Goal: Task Accomplishment & Management: Manage account settings

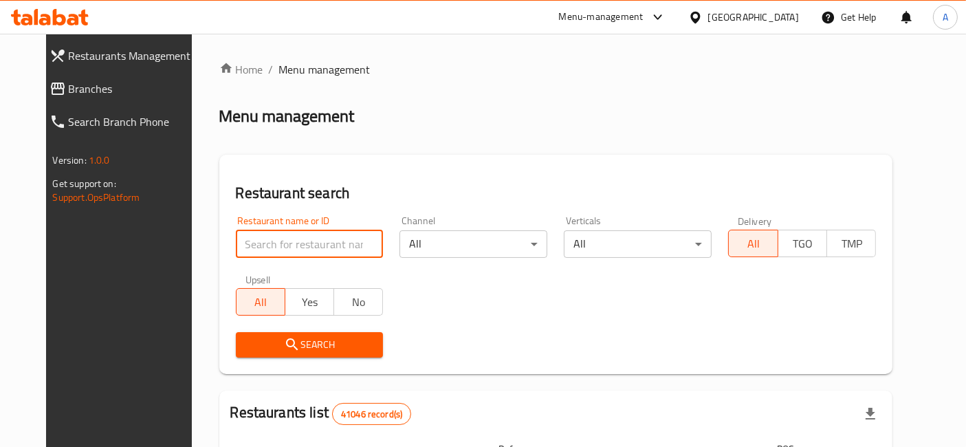
click at [323, 237] on input "search" at bounding box center [310, 244] width 148 height 28
type input "ba22aly"
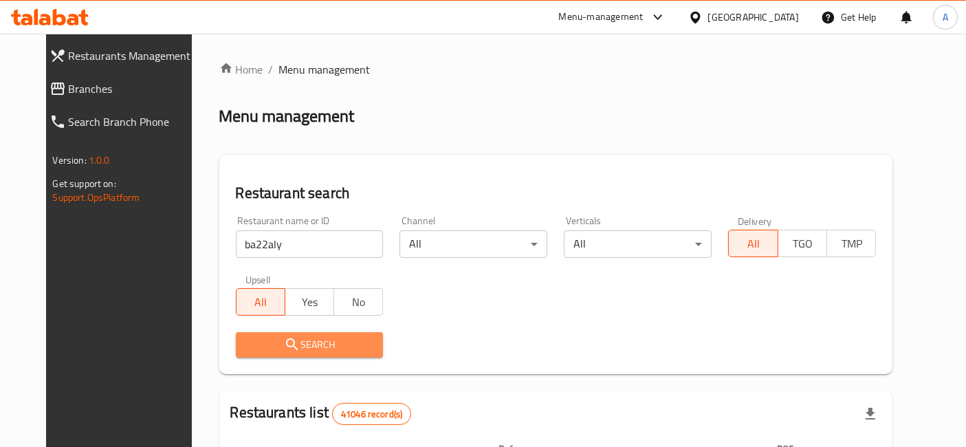
click at [324, 343] on span "Search" at bounding box center [310, 344] width 126 height 17
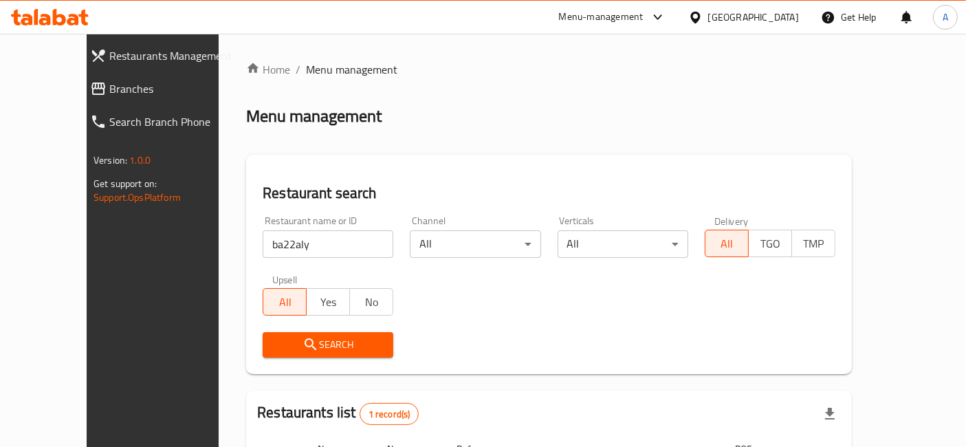
scroll to position [139, 0]
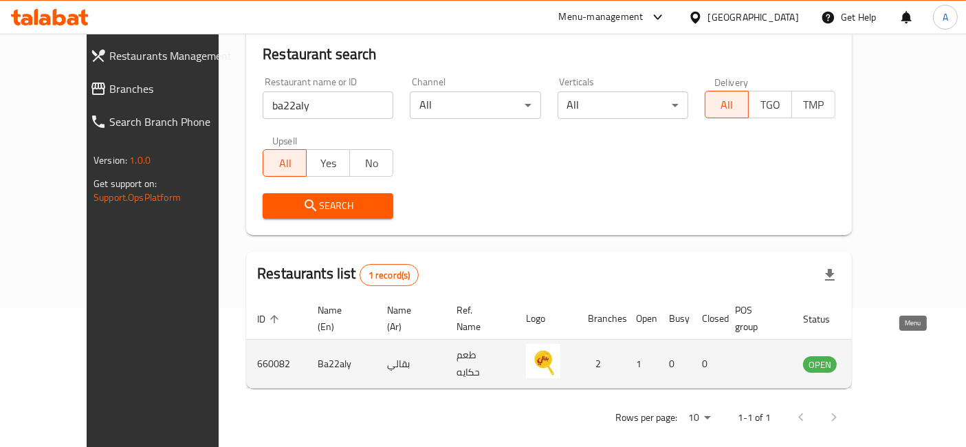
click at [891, 359] on icon "enhanced table" at bounding box center [883, 365] width 15 height 12
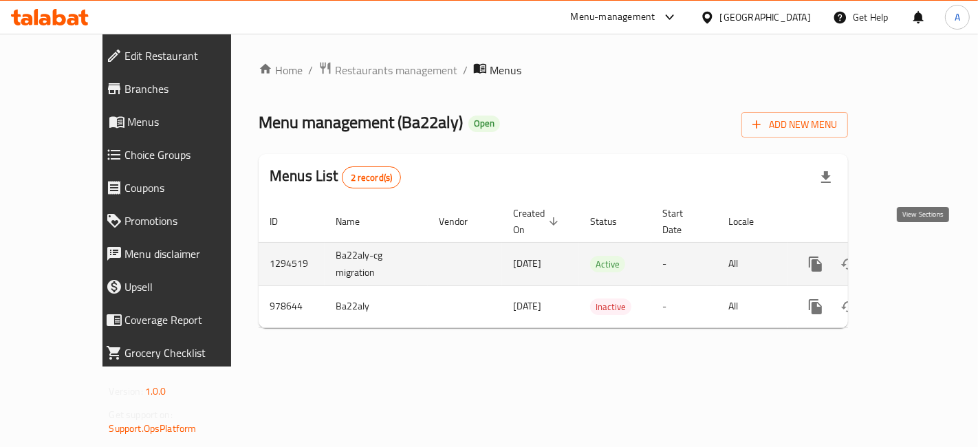
click at [923, 256] on icon "enhanced table" at bounding box center [914, 264] width 17 height 17
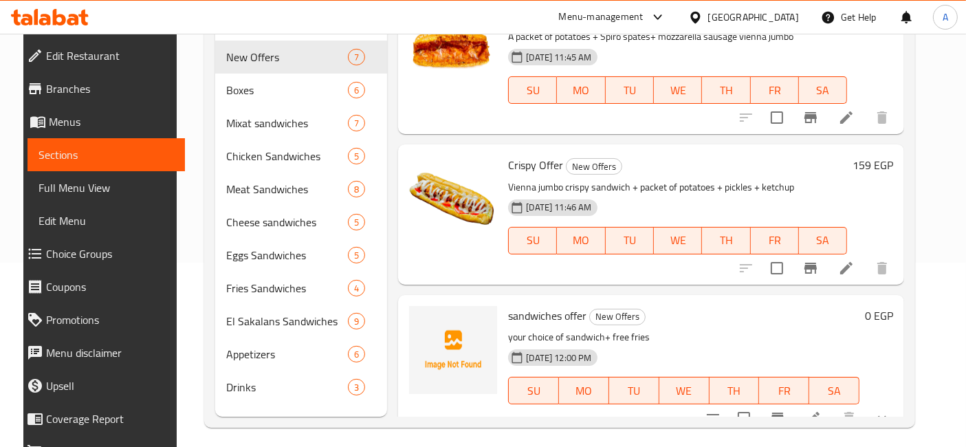
scroll to position [192, 0]
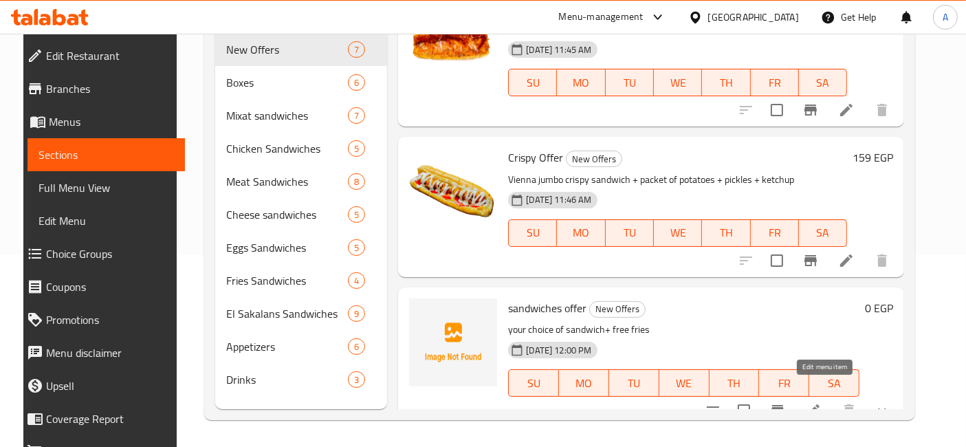
click at [820, 404] on icon at bounding box center [813, 410] width 12 height 12
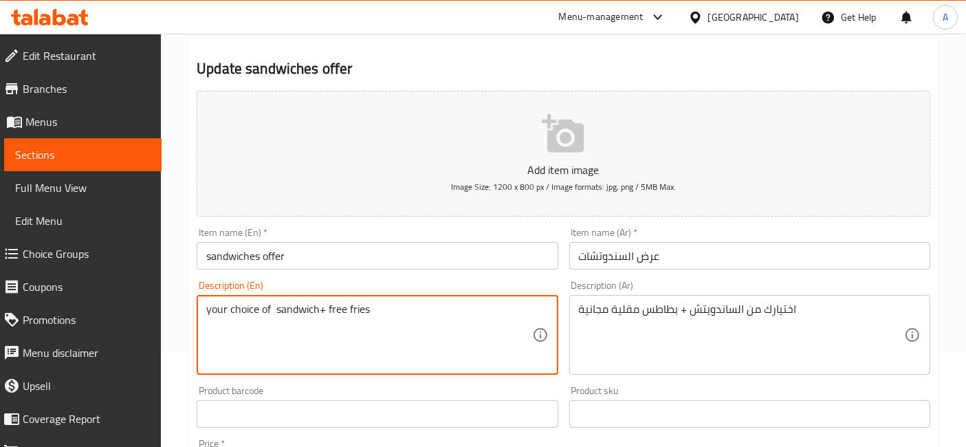
scroll to position [96, 0]
type textarea "your choice of two sandwich+ free fries"
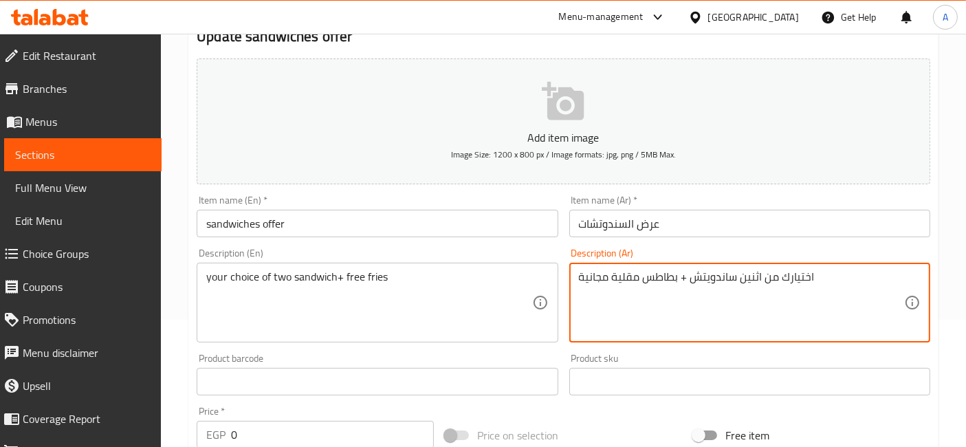
scroll to position [92, 0]
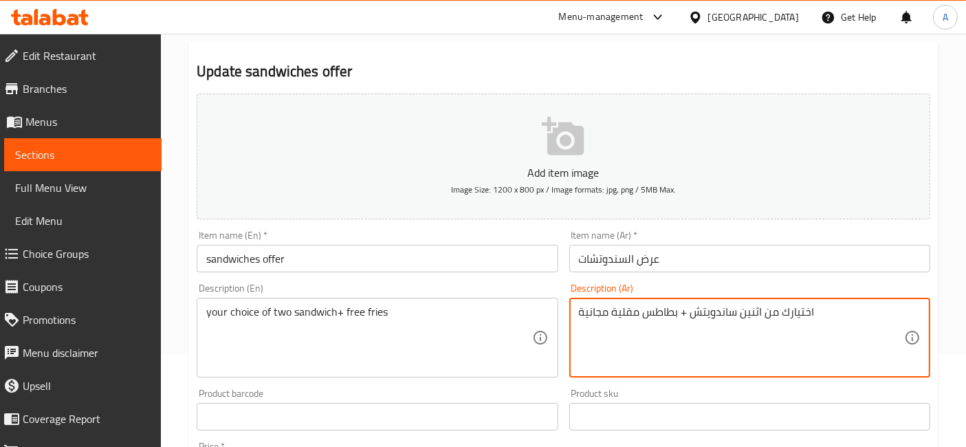
type textarea "اختيارك من اثنين ساندويتش + بطاطس مقلية مجانية"
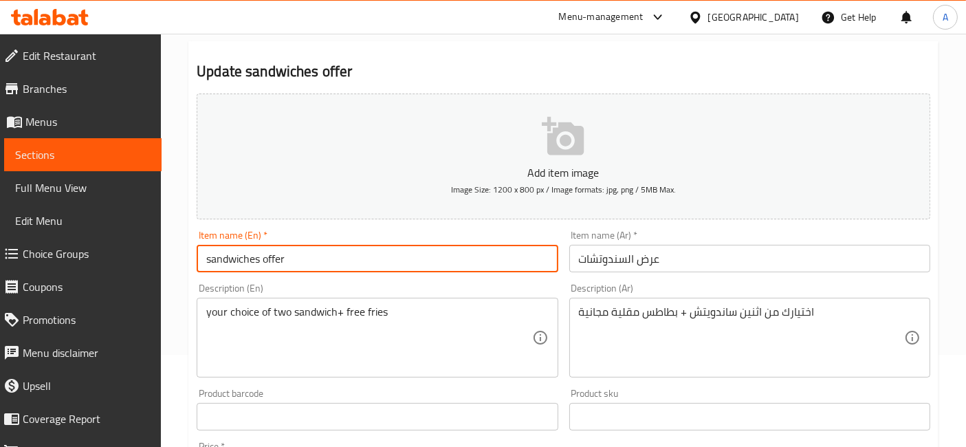
drag, startPoint x: 382, startPoint y: 260, endPoint x: 184, endPoint y: 252, distance: 198.2
click at [184, 252] on div "Home / Restaurants management / Menus / Sections / item / update New Offers sec…" at bounding box center [563, 450] width 805 height 1017
type input "Two Sandwiches + Free Fries Offer"
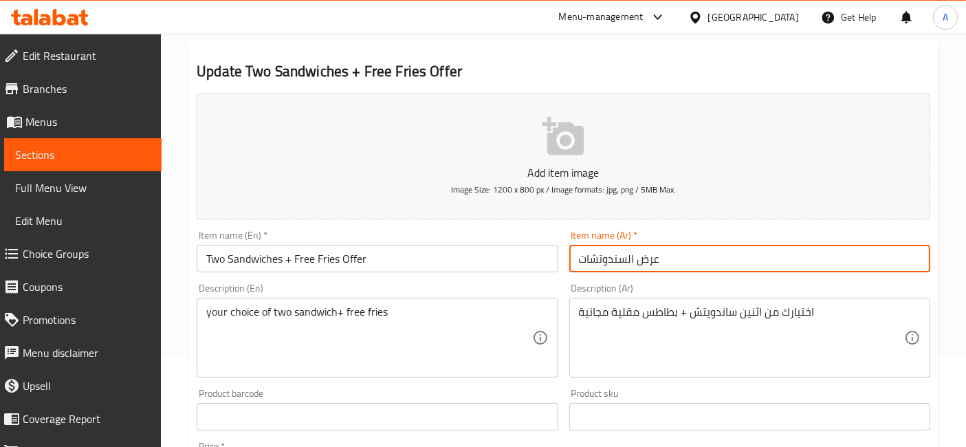
drag, startPoint x: 574, startPoint y: 257, endPoint x: 686, endPoint y: 261, distance: 112.8
click at [686, 261] on input "عرض السندوتشات" at bounding box center [749, 259] width 361 height 28
type input "عرض 2 ساندوتش + بطاطس مجانا"
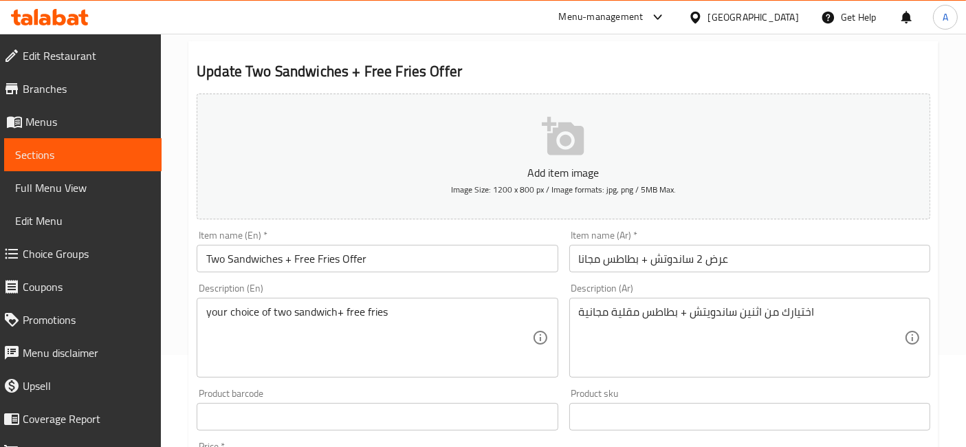
click at [715, 234] on div "Item name (Ar)   * عرض 2 ساندوتش + بطاطس مجانا Item name (Ar) *" at bounding box center [749, 251] width 361 height 42
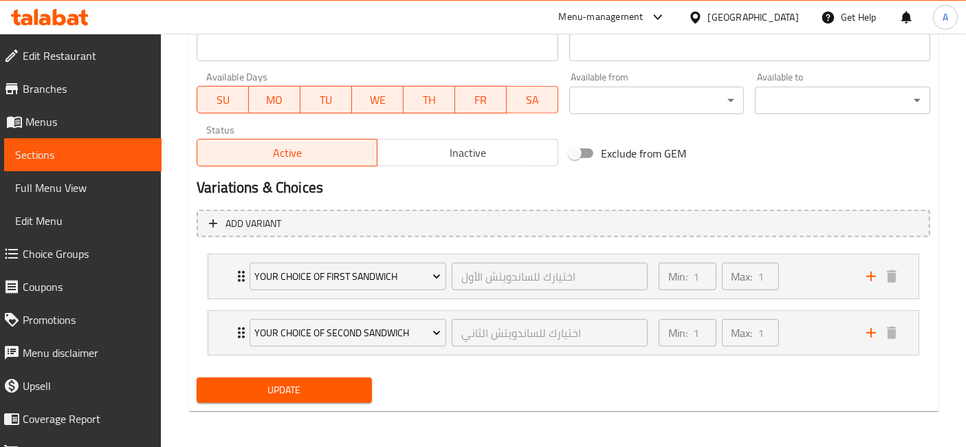
click at [320, 387] on span "Update" at bounding box center [284, 390] width 153 height 17
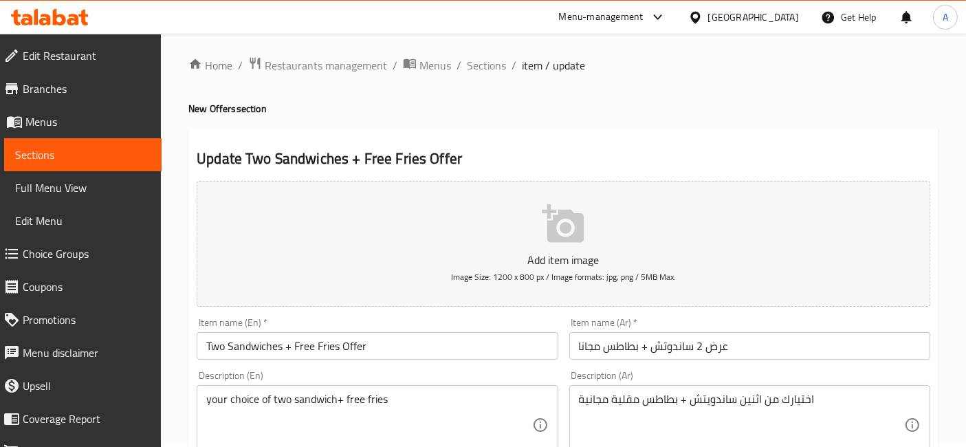
scroll to position [0, 0]
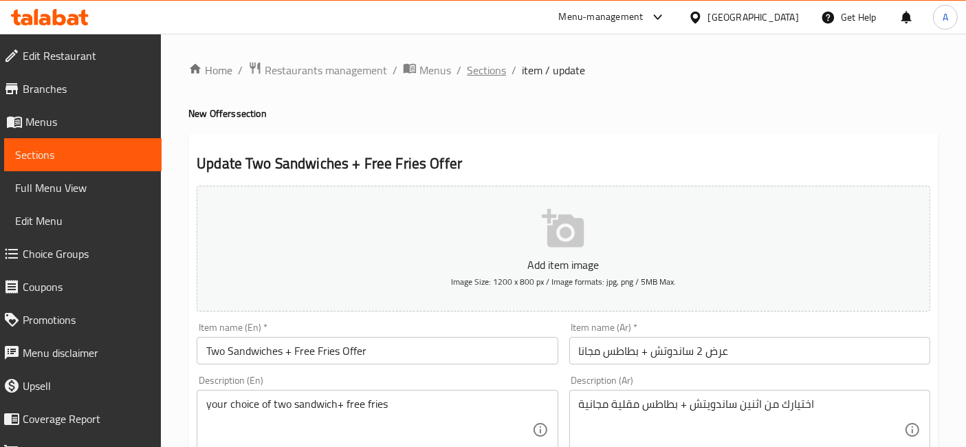
click at [490, 65] on span "Sections" at bounding box center [486, 70] width 39 height 17
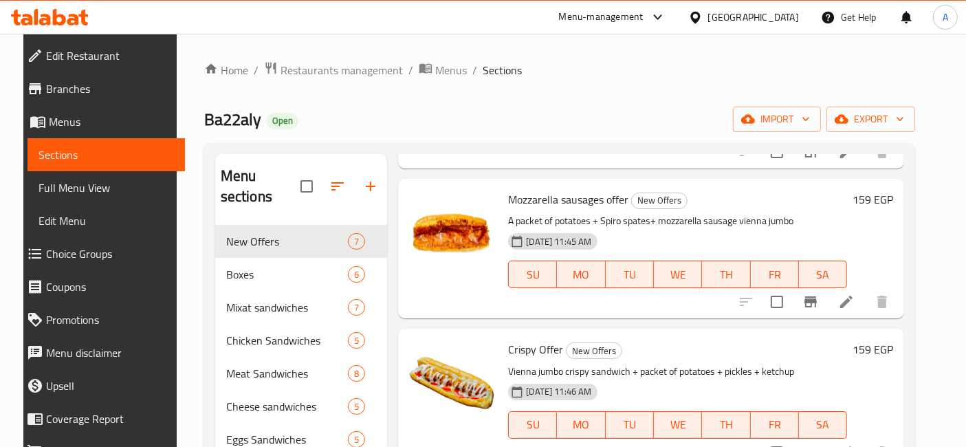
scroll to position [192, 0]
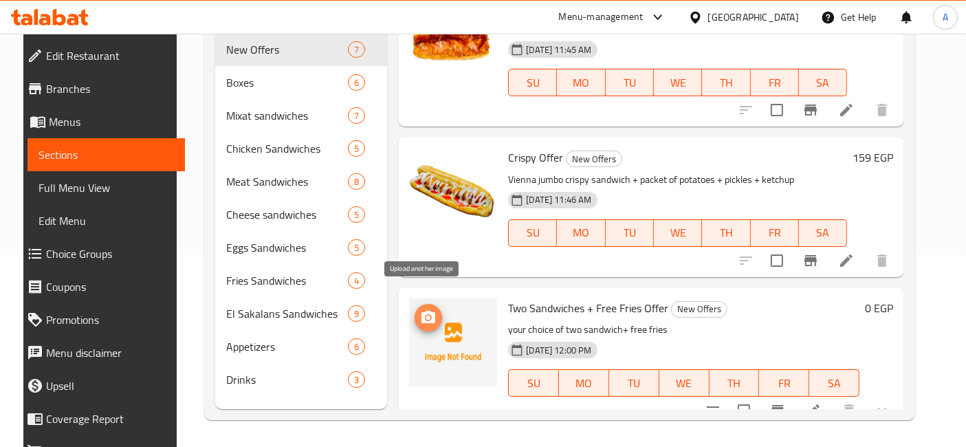
click at [436, 309] on span "upload picture" at bounding box center [429, 317] width 28 height 17
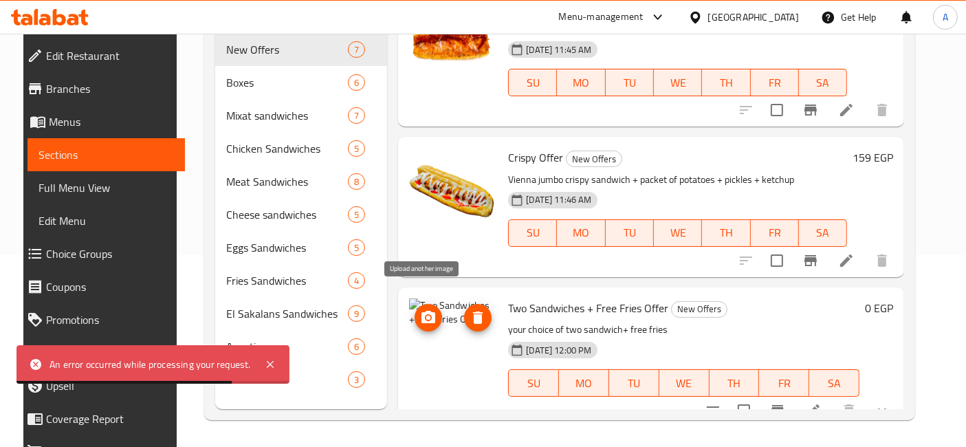
click at [424, 309] on icon "upload picture" at bounding box center [428, 317] width 17 height 17
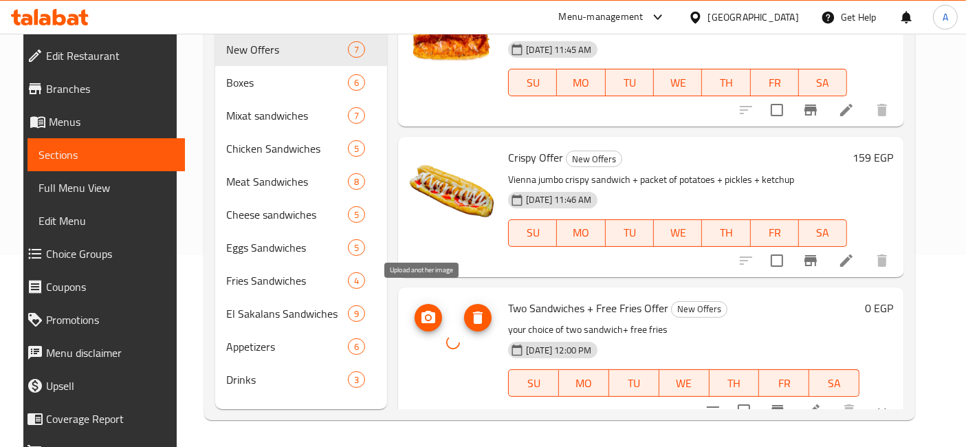
click at [426, 315] on circle "upload picture" at bounding box center [428, 317] width 4 height 4
click at [433, 309] on div at bounding box center [453, 342] width 88 height 88
click at [426, 311] on icon "upload picture" at bounding box center [429, 317] width 14 height 12
click at [743, 268] on div "Menu items Add Sort Manage items Corn hot dog offer New Offers Corn hot dog san…" at bounding box center [645, 185] width 517 height 447
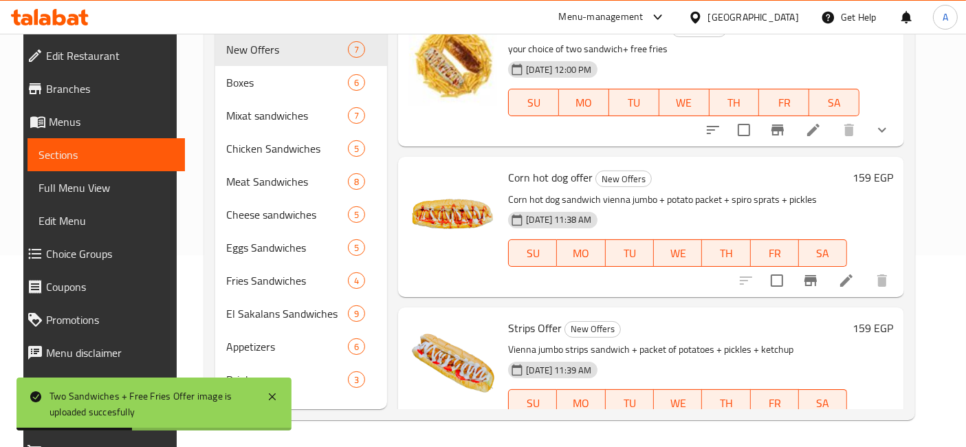
scroll to position [0, 0]
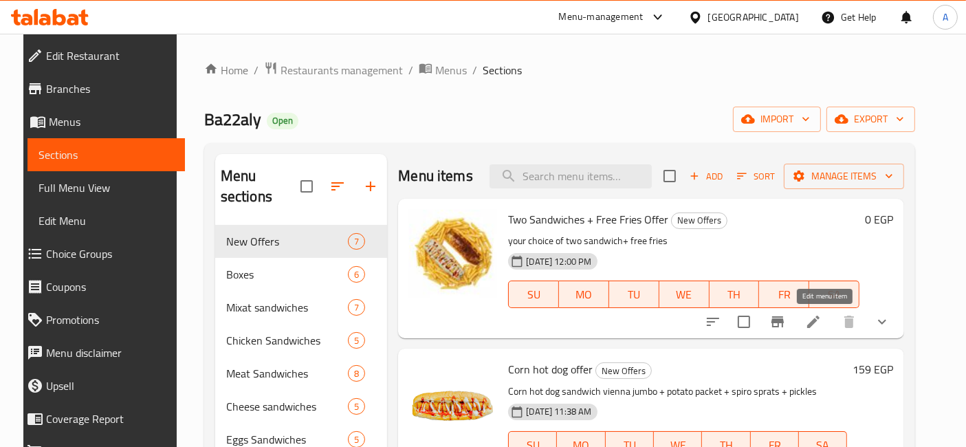
click at [820, 325] on icon at bounding box center [813, 322] width 12 height 12
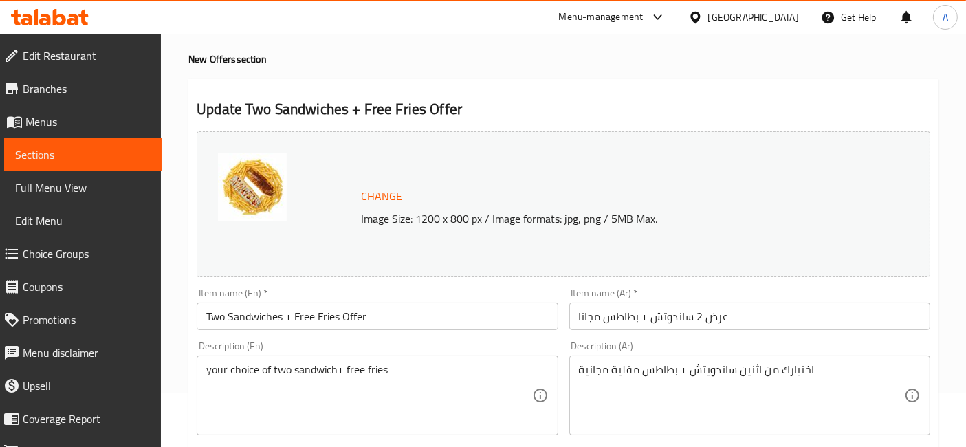
scroll to position [56, 0]
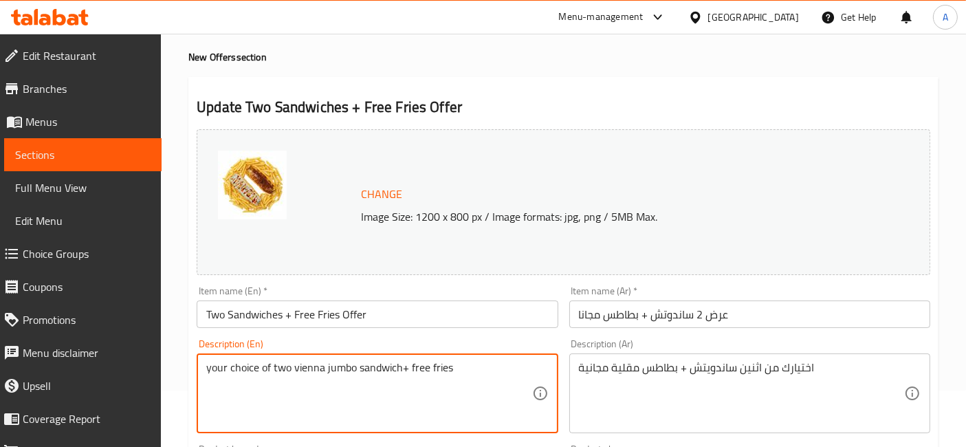
type textarea "your choice of two vienna jumbo sandwich+ free fries"
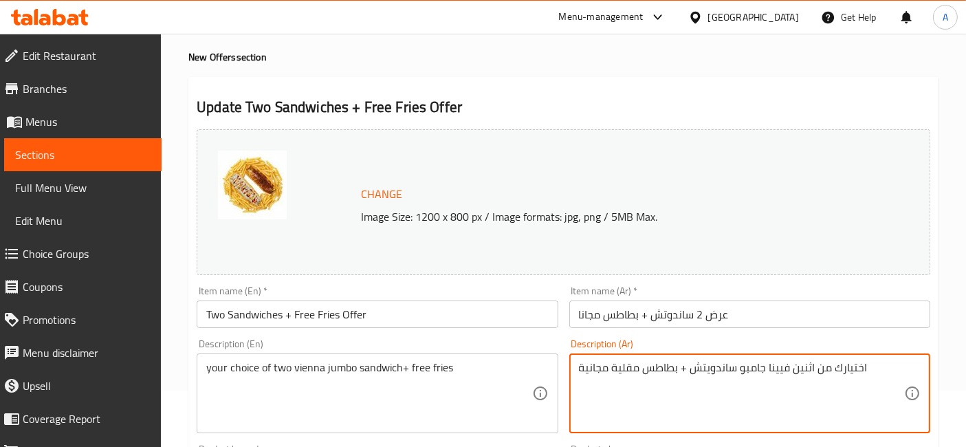
type textarea "اختيارك من اثنين فيينا جامبو ساندويتش + بطاطس مقلية مجانية"
click at [874, 340] on div "Description (Ar) اختيارك من اثنين فيينا جامبو ساندويتش + بطاطس مقلية مجانية Des…" at bounding box center [749, 386] width 361 height 94
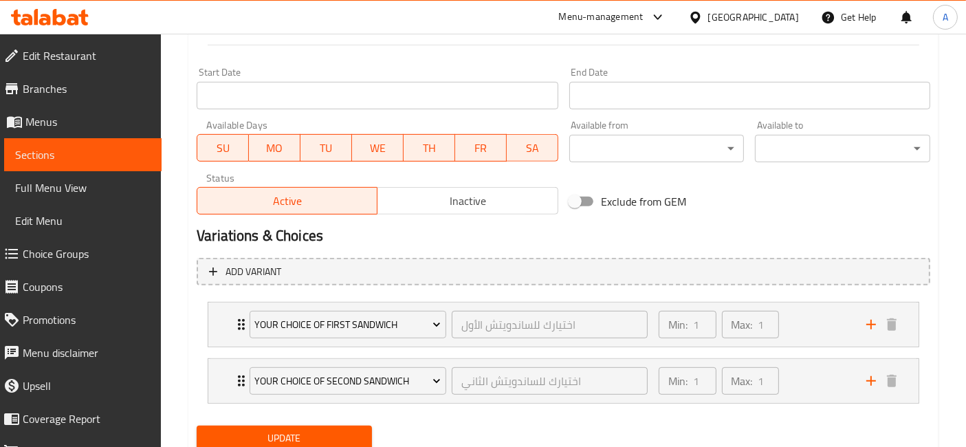
scroll to position [622, 0]
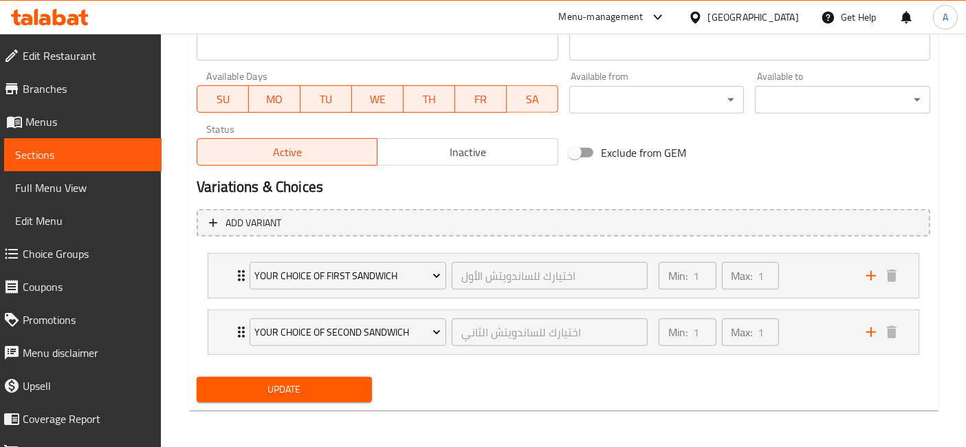
click at [308, 396] on button "Update" at bounding box center [284, 389] width 175 height 25
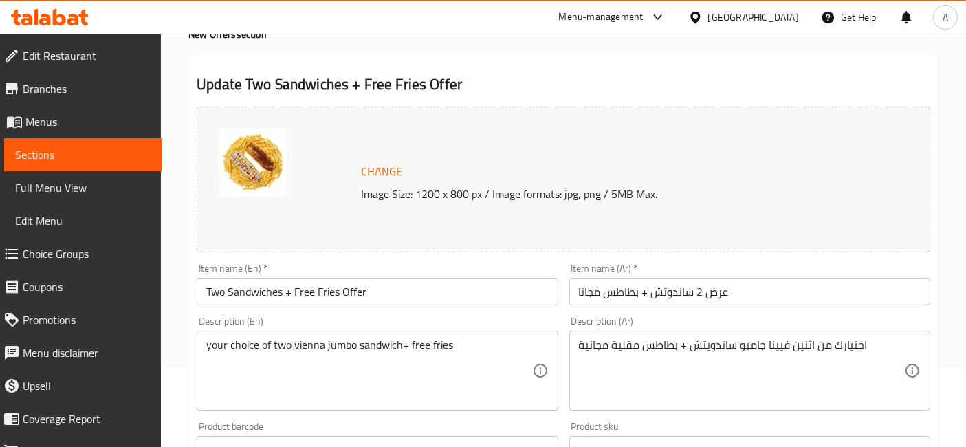
scroll to position [0, 0]
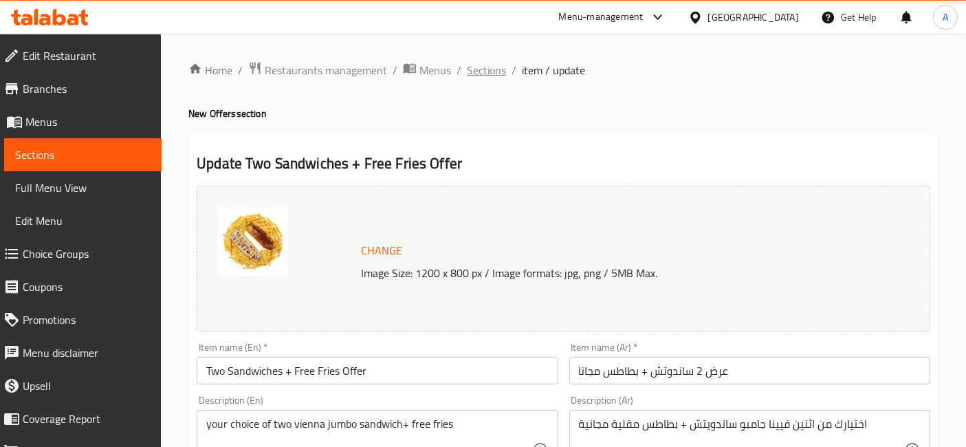
click at [491, 67] on span "Sections" at bounding box center [486, 70] width 39 height 17
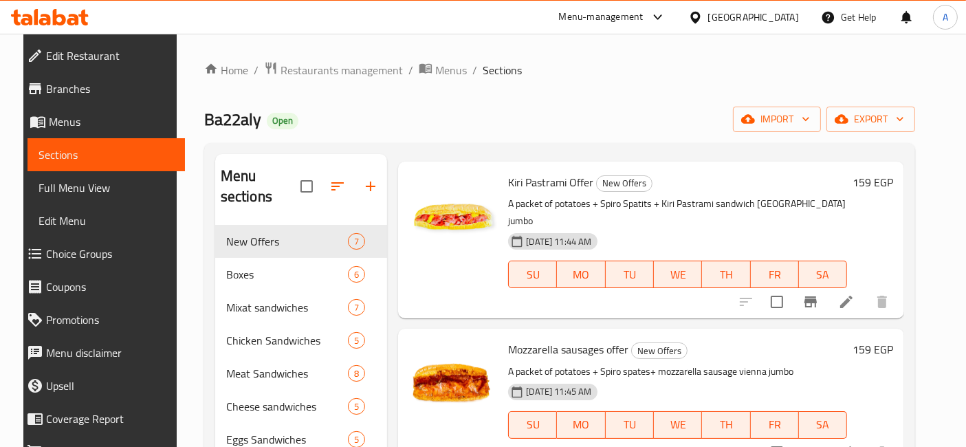
scroll to position [192, 0]
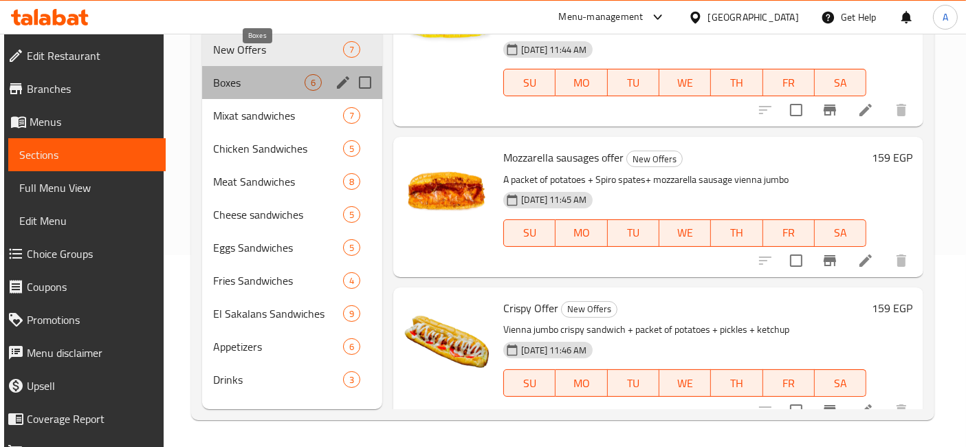
click at [257, 74] on span "Boxes" at bounding box center [258, 82] width 91 height 17
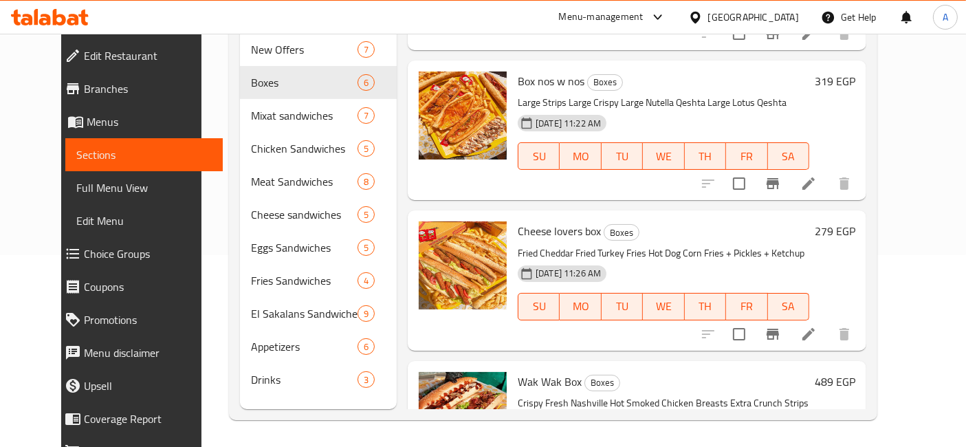
scroll to position [282, 0]
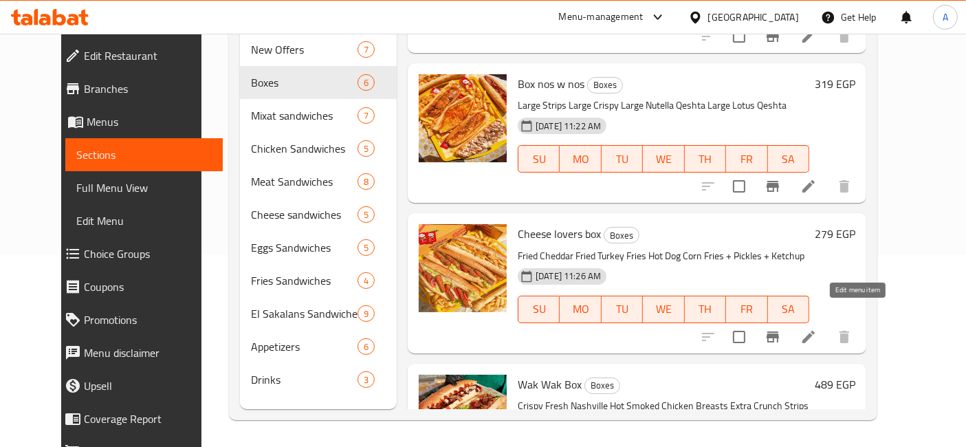
click at [817, 329] on icon at bounding box center [808, 337] width 17 height 17
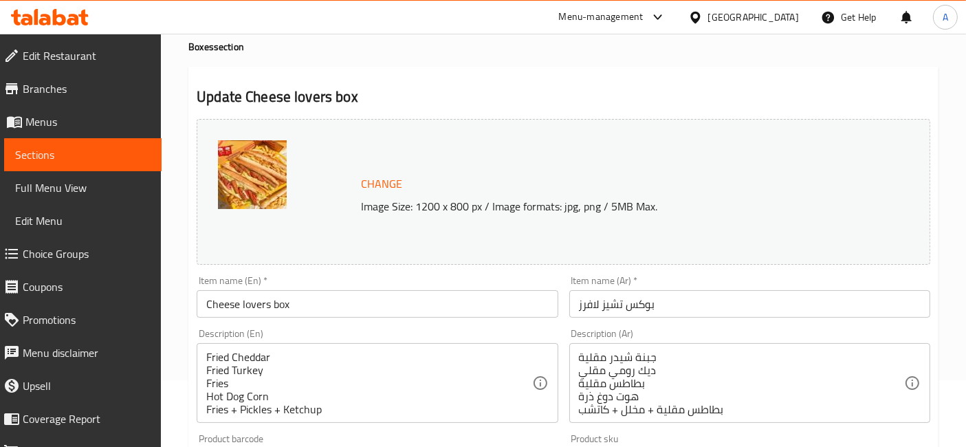
scroll to position [74, 0]
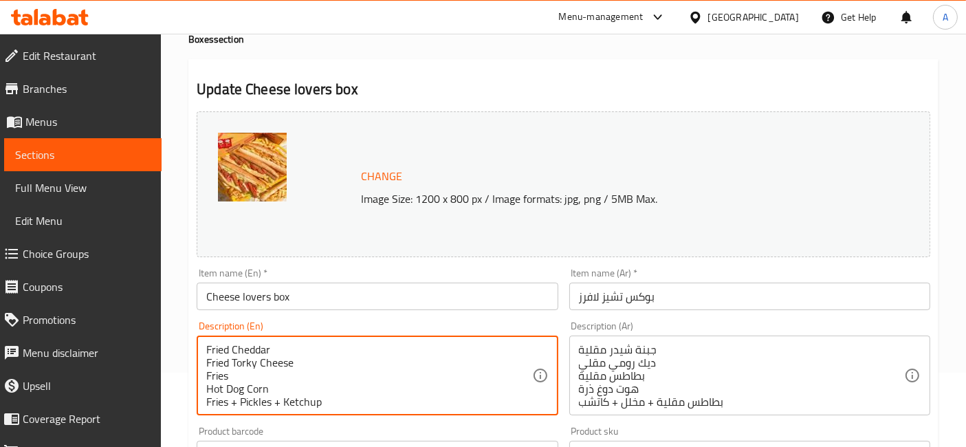
type textarea "Fried Cheddar Fried Torky Cheese Fries Hot Dog Corn Fries + Pickles + Ketchup"
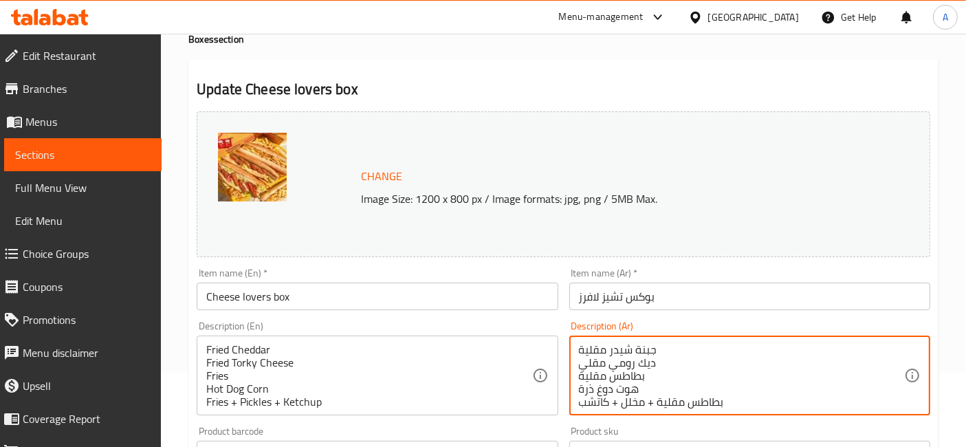
drag, startPoint x: 609, startPoint y: 367, endPoint x: 638, endPoint y: 364, distance: 29.6
click at [635, 354] on textarea "جبنة شيدر مقلية ديك رومي مقلي بطاطس مقلية هوت دوغ ذرة بطاطس مقلية + مخلل + كاتشب" at bounding box center [741, 375] width 325 height 65
drag, startPoint x: 611, startPoint y: 362, endPoint x: 653, endPoint y: 362, distance: 42.6
click at [653, 362] on textarea "جبنة شيدر مقلية ديك رومي مقلي بطاطس مقلية هوت دوغ ذرة بطاطس مقلية + مخلل + كاتشب" at bounding box center [741, 375] width 325 height 65
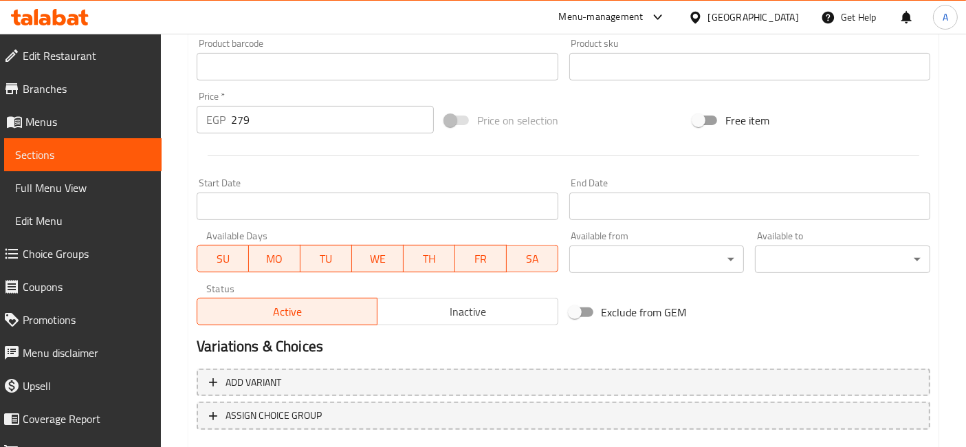
scroll to position [543, 0]
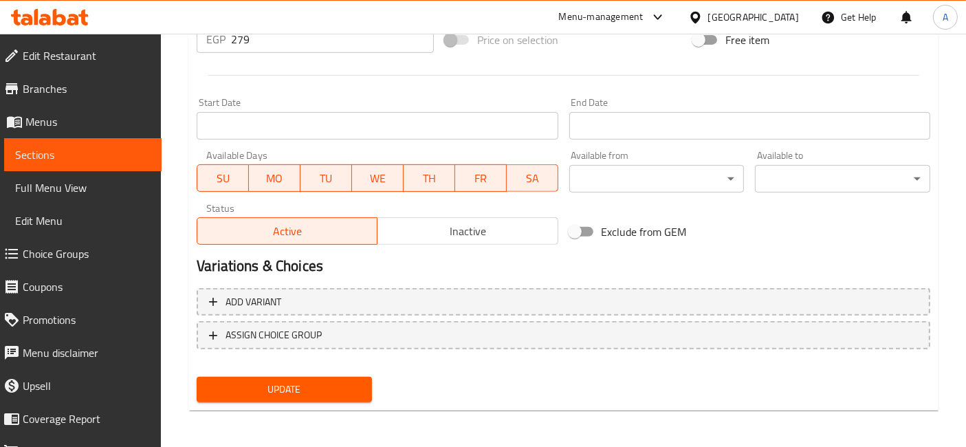
type textarea "جبنة شيدر مقلية جبنة تركي مقلي بطاطس [GEOGRAPHIC_DATA] هوت دوغ ذرة بطاطس مقلية …"
click at [329, 381] on span "Update" at bounding box center [284, 389] width 153 height 17
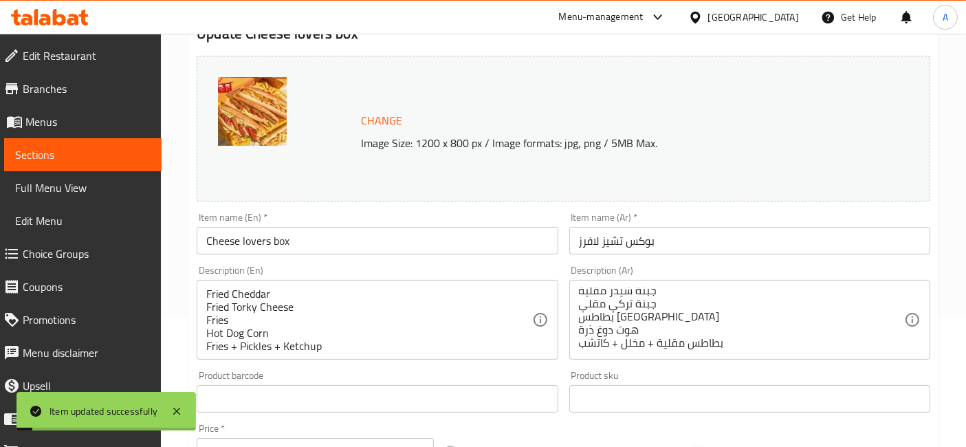
scroll to position [0, 0]
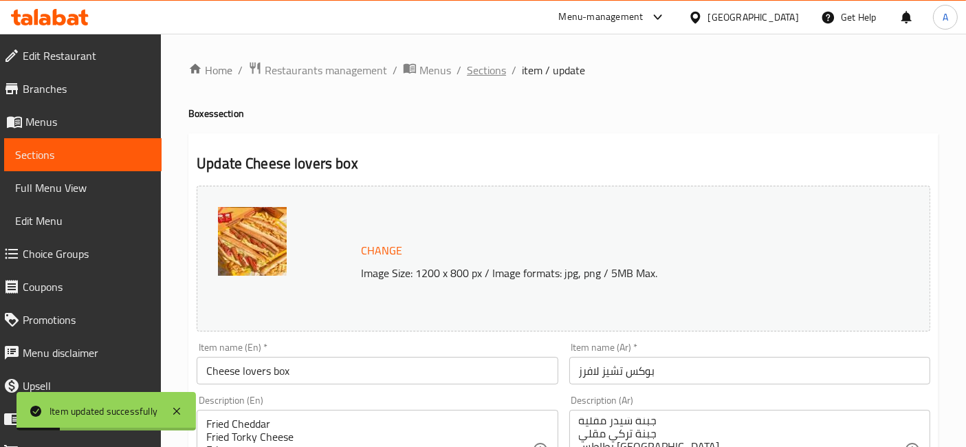
click at [493, 69] on span "Sections" at bounding box center [486, 70] width 39 height 17
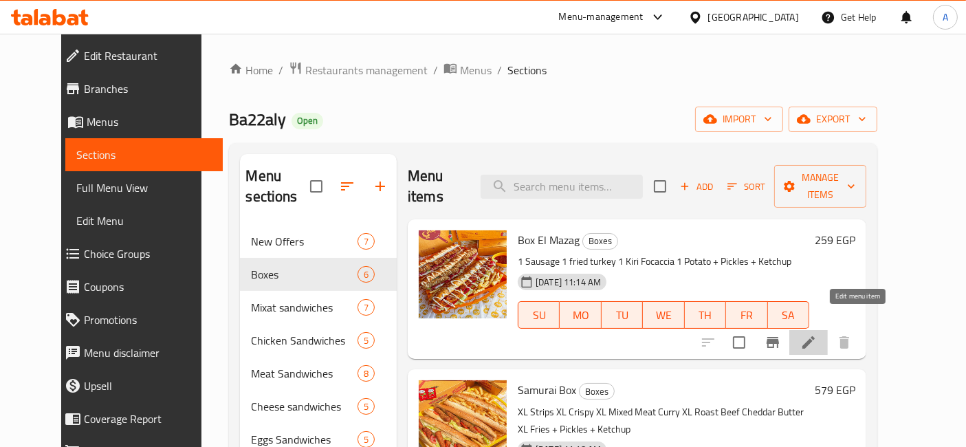
click at [817, 334] on icon at bounding box center [808, 342] width 17 height 17
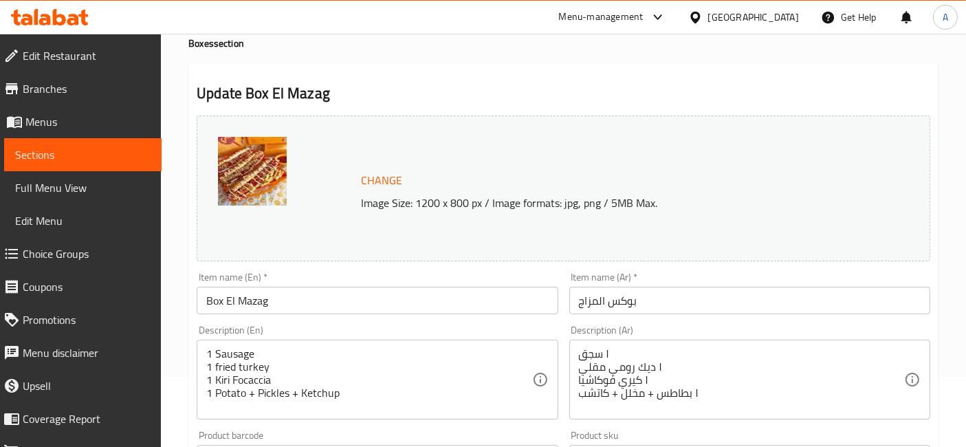
scroll to position [72, 0]
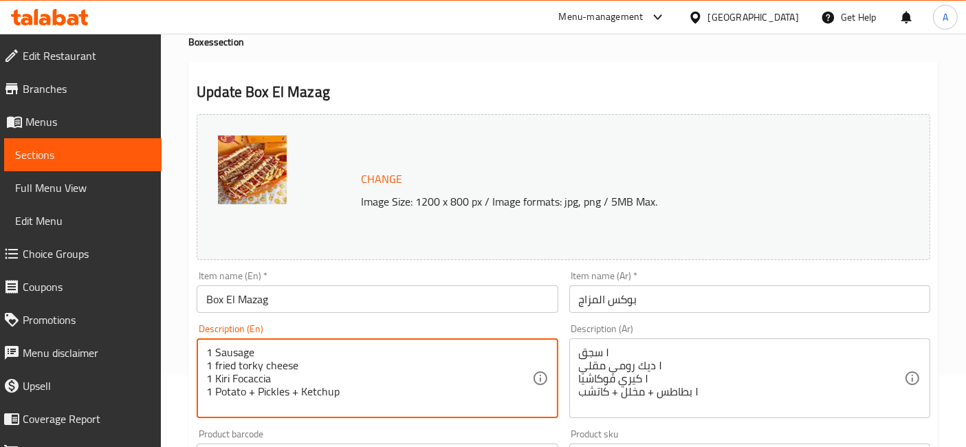
type textarea "1 Sausage 1 fried torky cheese 1 Kiri Focaccia 1 Potato + Pickles + Ketchup"
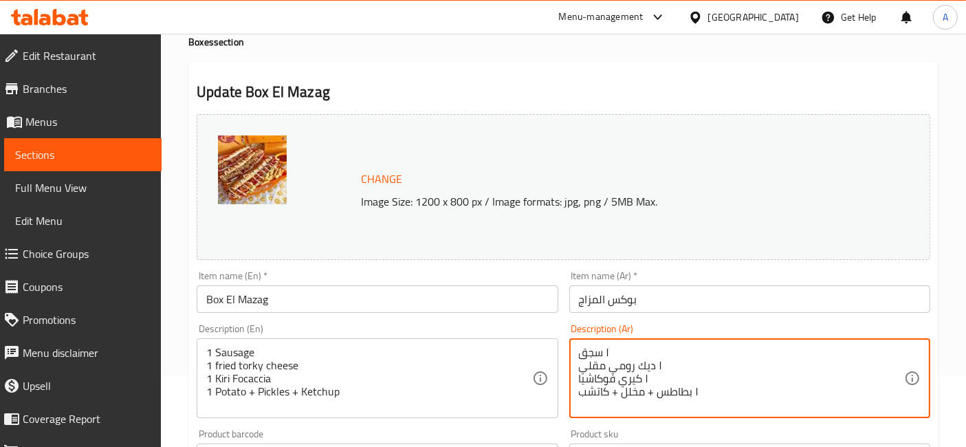
drag, startPoint x: 613, startPoint y: 366, endPoint x: 638, endPoint y: 367, distance: 24.8
click at [627, 362] on textarea "١ سجق ١ ديك رومي مقلي ١ كيري فوكاشيا ١ بطاطس + مخلل + كاتشب" at bounding box center [741, 378] width 325 height 65
drag, startPoint x: 610, startPoint y: 366, endPoint x: 655, endPoint y: 365, distance: 45.4
click at [655, 365] on textarea "١ سجق ١ ديك رومي مقلي ١ كيري فوكاشيا ١ بطاطس + مخلل + كاتشب" at bounding box center [741, 378] width 325 height 65
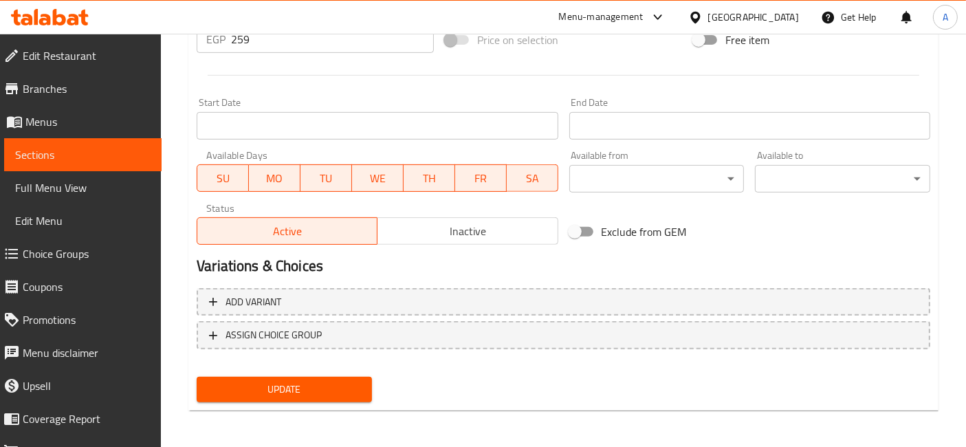
type textarea "١ سجق ١ جبنة تركي مقلي ١ كيري فوكاشيا ١ بطاطس + مخلل + كاتشب"
click at [283, 395] on button "Update" at bounding box center [284, 389] width 175 height 25
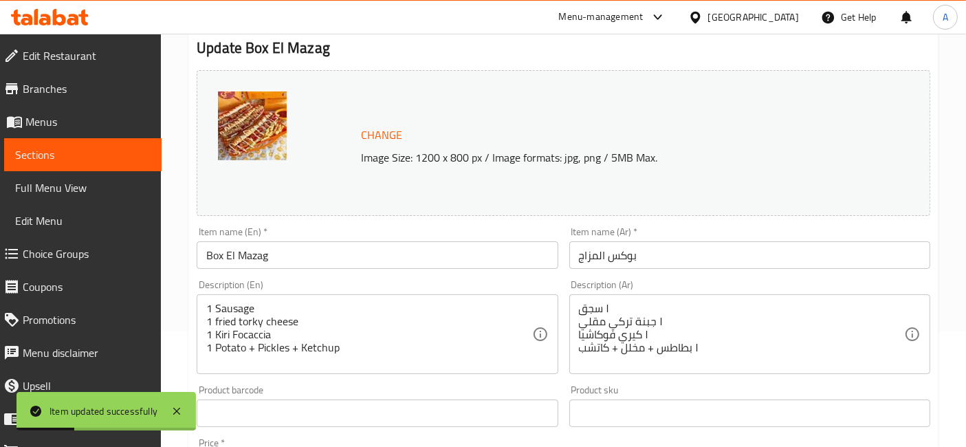
scroll to position [0, 0]
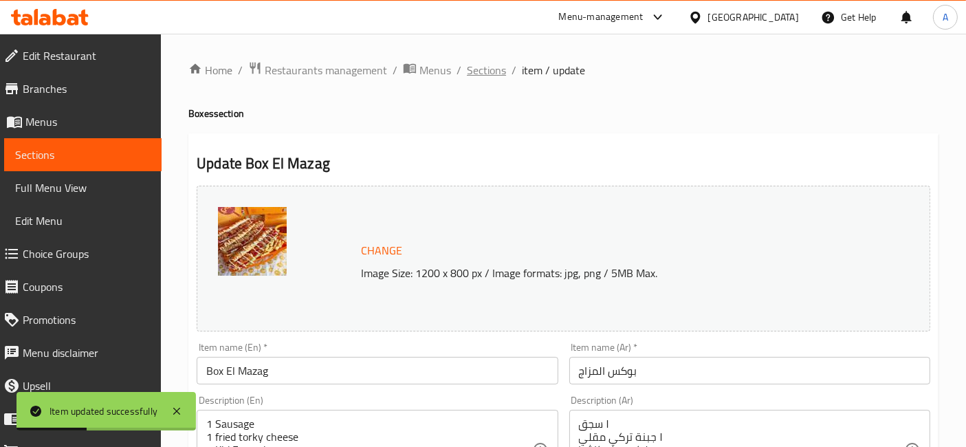
click at [494, 69] on span "Sections" at bounding box center [486, 70] width 39 height 17
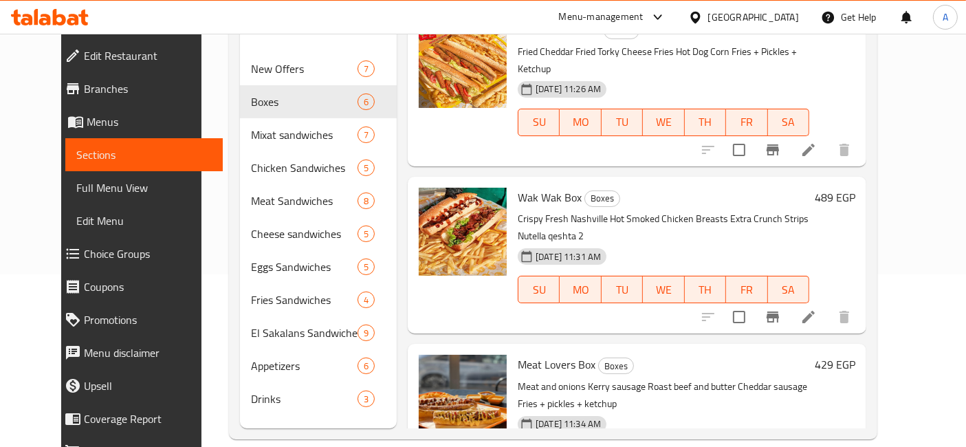
scroll to position [192, 0]
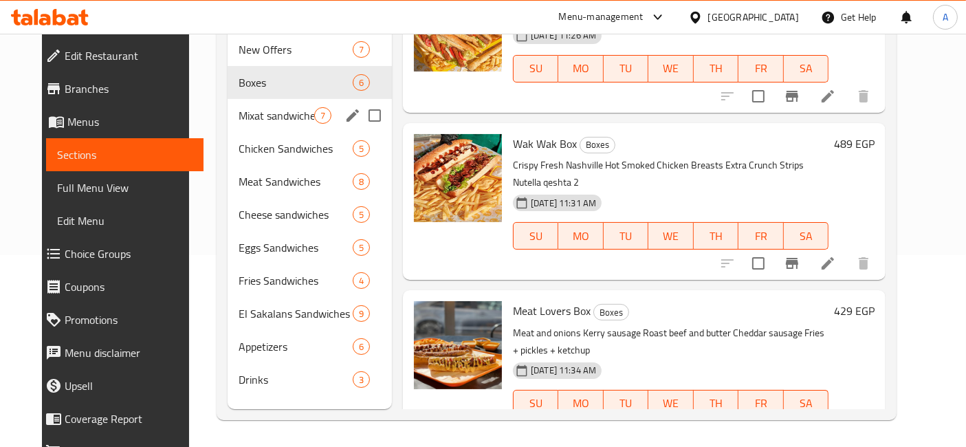
click at [285, 107] on span "Mixat sandwiches" at bounding box center [277, 115] width 76 height 17
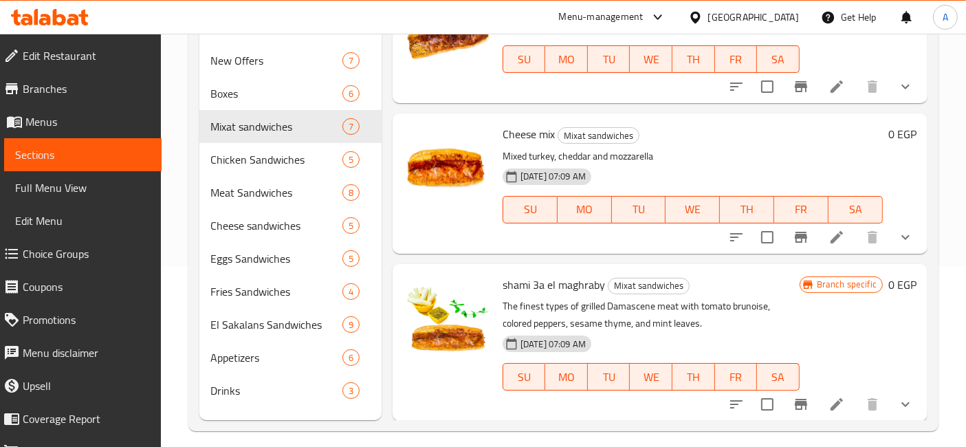
scroll to position [192, 0]
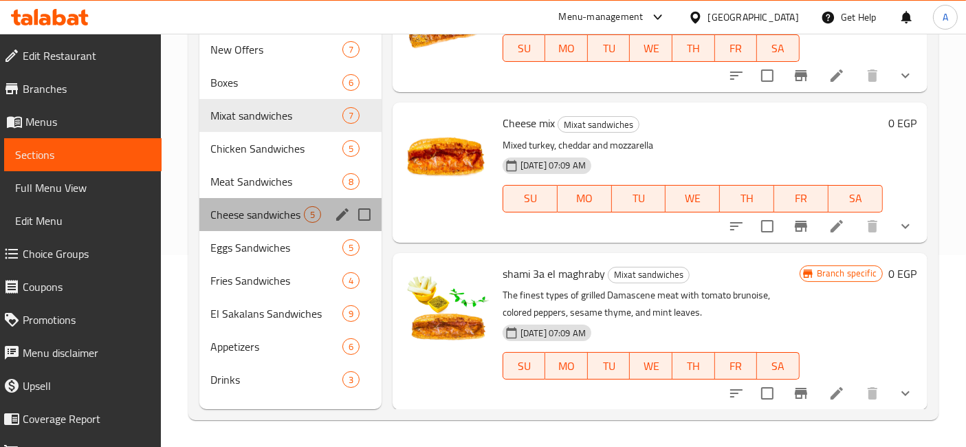
click at [274, 198] on div "Cheese sandwiches 5" at bounding box center [290, 214] width 182 height 33
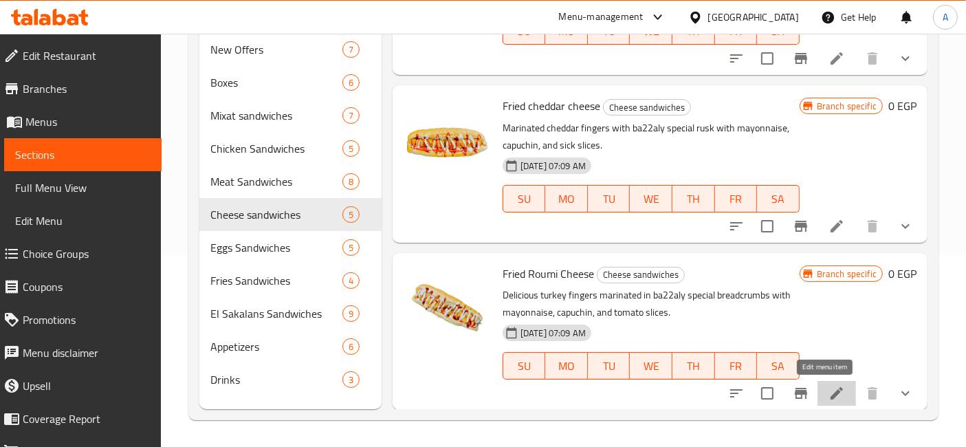
click at [829, 386] on icon at bounding box center [837, 393] width 17 height 17
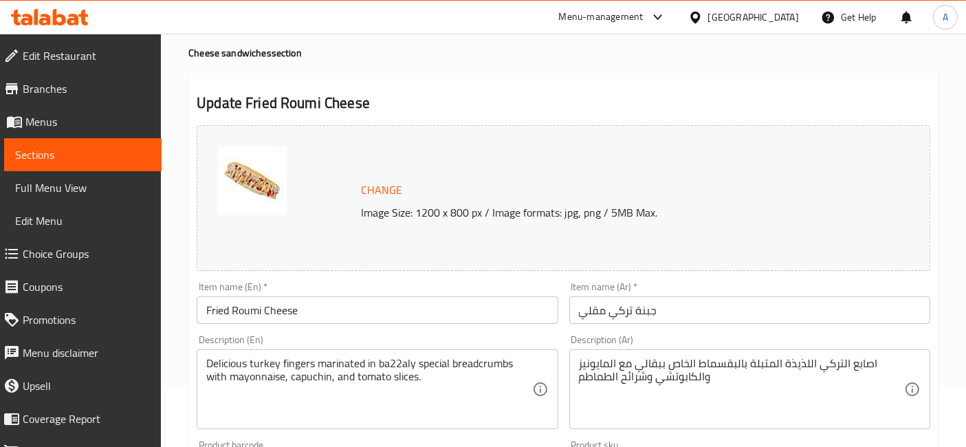
scroll to position [65, 0]
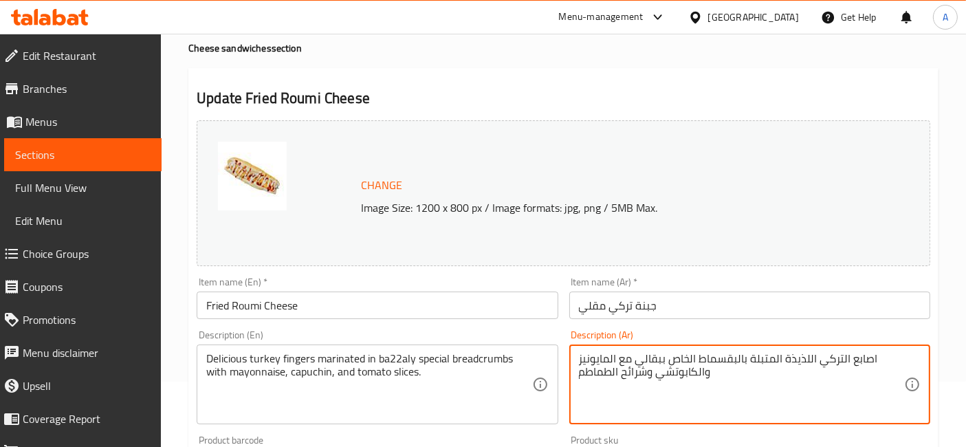
drag, startPoint x: 821, startPoint y: 362, endPoint x: 847, endPoint y: 360, distance: 25.5
type textarea "اصابع الجبنة التركس المقلية اللذيذة المتبلة بالبقسماط الخاص ببقالي مع المايونيز…"
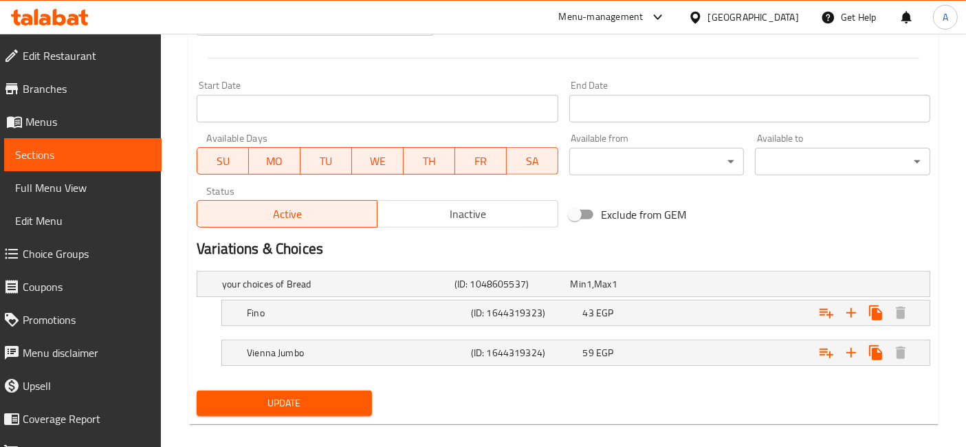
scroll to position [574, 0]
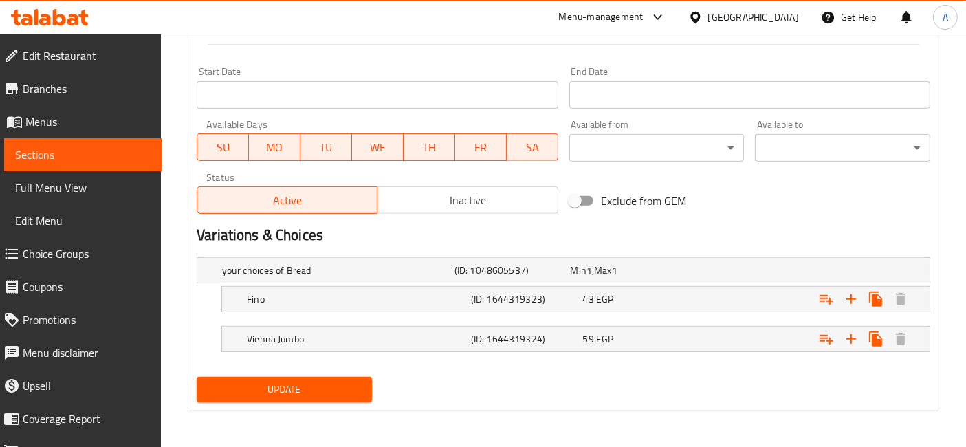
type textarea "Delicious torky cheese fingers marinated in ba22aly special breadcrumbs with ma…"
click at [312, 386] on span "Update" at bounding box center [284, 389] width 153 height 17
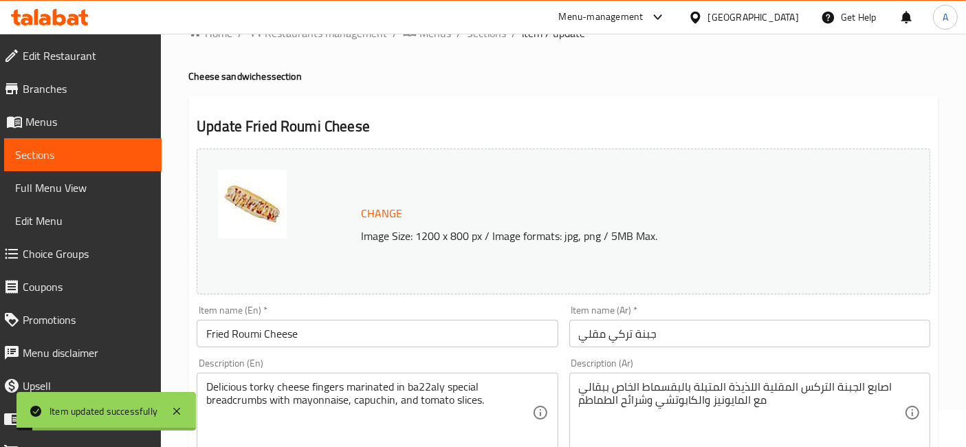
scroll to position [0, 0]
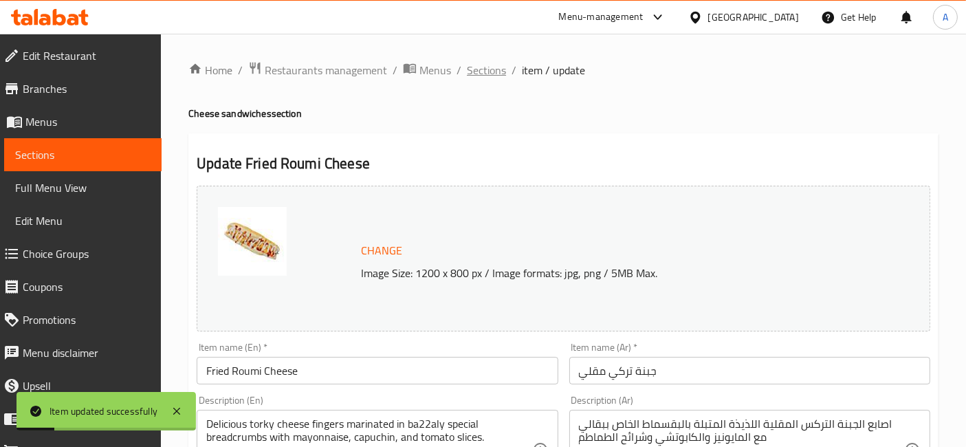
click at [497, 74] on span "Sections" at bounding box center [486, 70] width 39 height 17
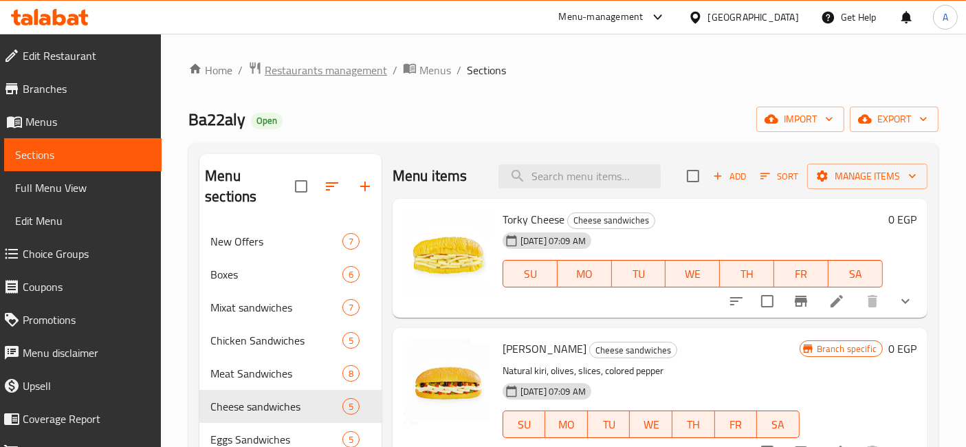
click at [369, 69] on span "Restaurants management" at bounding box center [326, 70] width 122 height 17
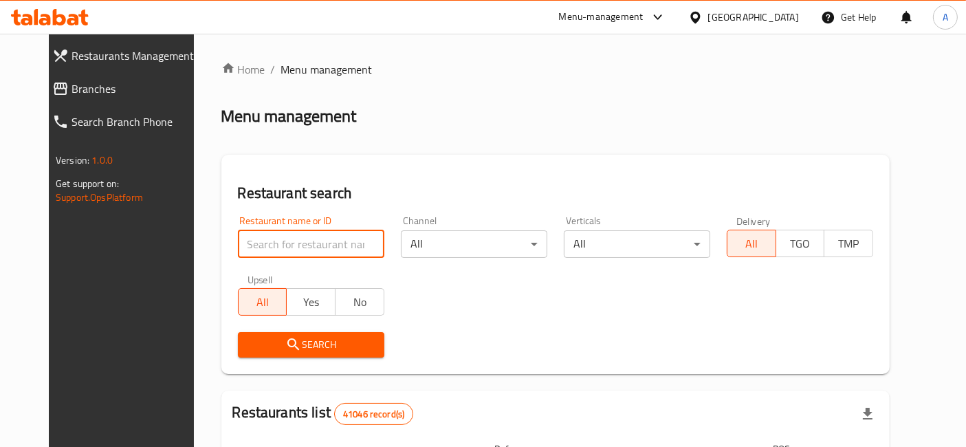
click at [316, 241] on input "search" at bounding box center [310, 244] width 148 height 28
type input "mochina"
click button "Search" at bounding box center [310, 344] width 148 height 25
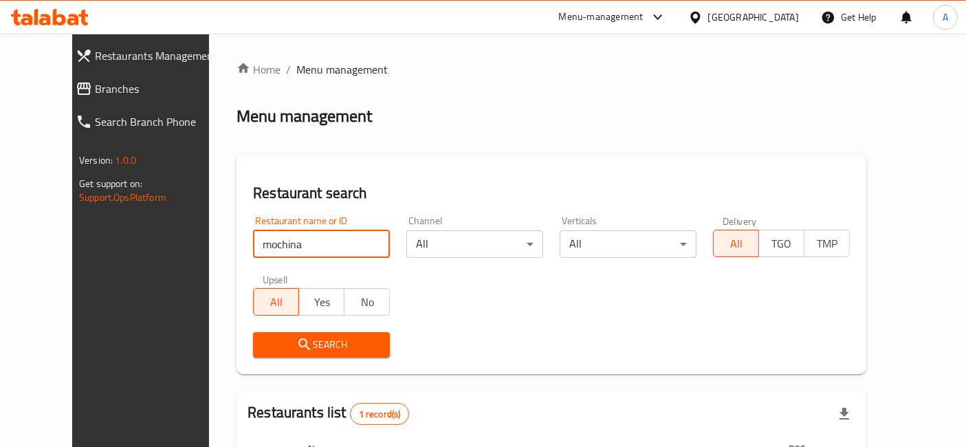
scroll to position [139, 0]
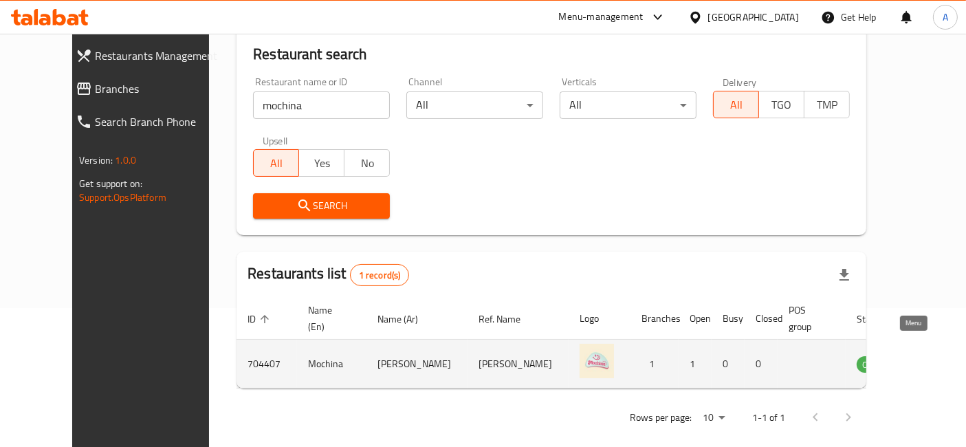
click at [938, 362] on icon "enhanced table" at bounding box center [940, 365] width 5 height 6
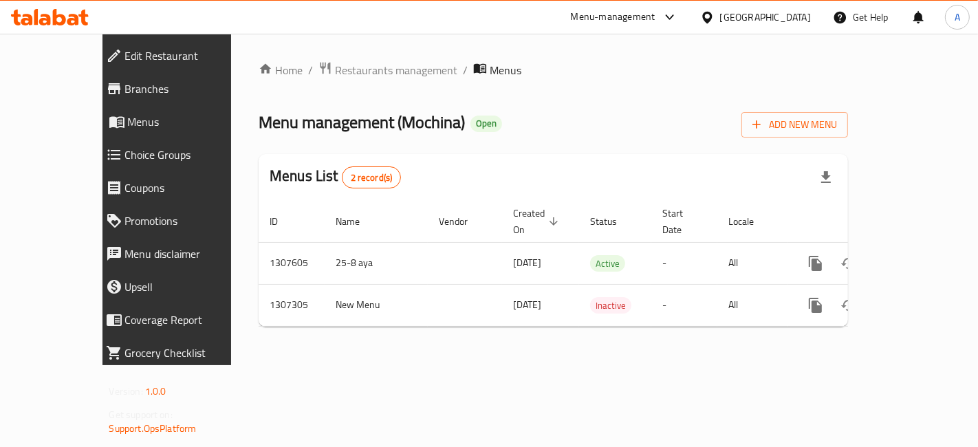
click at [125, 62] on span "Edit Restaurant" at bounding box center [189, 55] width 129 height 17
